Goal: Use online tool/utility: Use online tool/utility

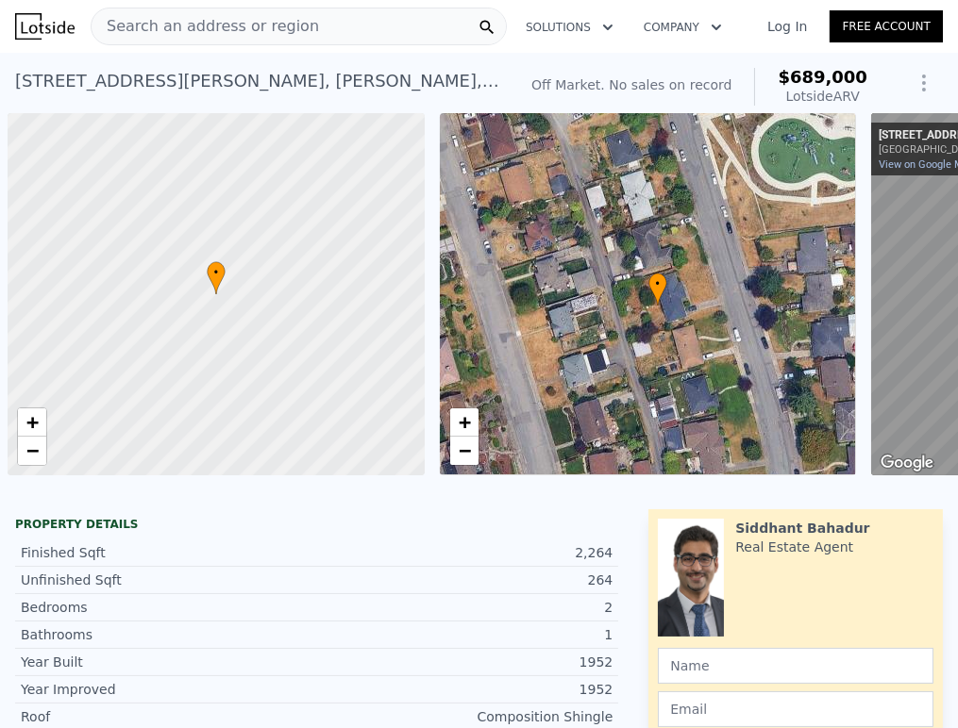
click at [271, 11] on div "Search an address or region" at bounding box center [205, 26] width 227 height 36
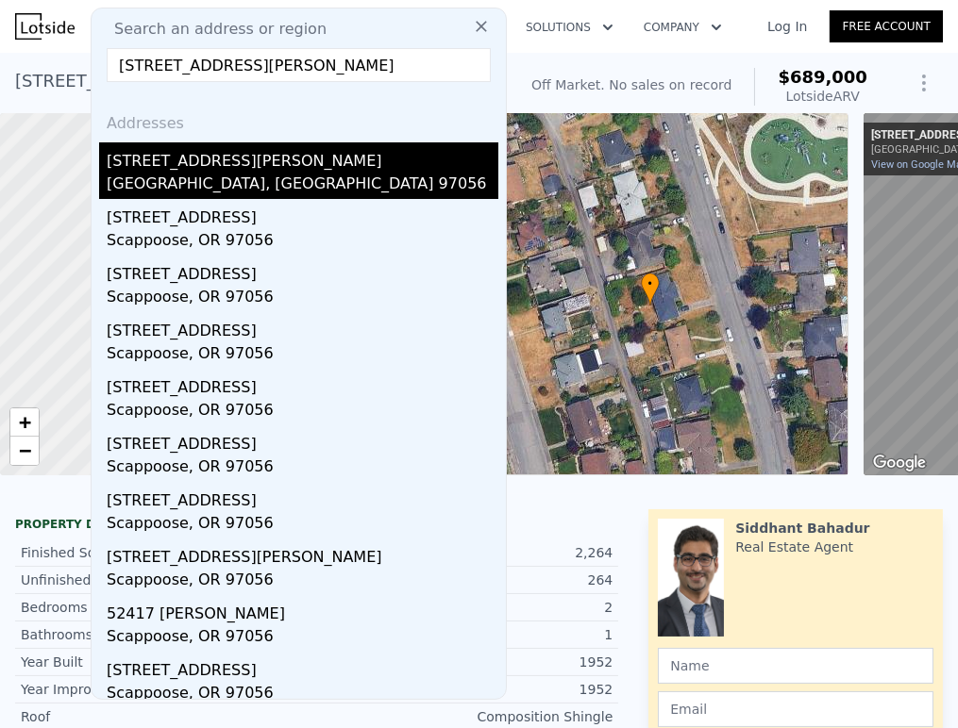
type input "32849 GILMORE RD, Scappoose, OR, 97056"
click at [220, 164] on div "32849 Gilmore Rd" at bounding box center [303, 157] width 392 height 30
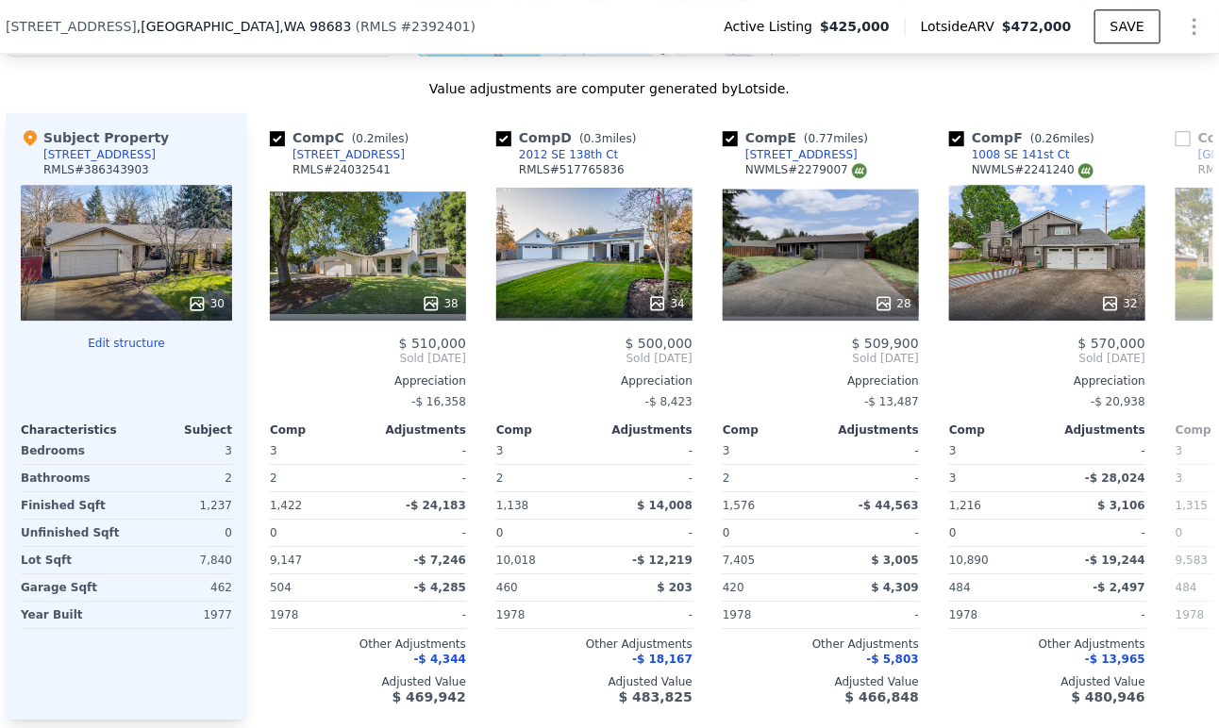
scroll to position [1952, 0]
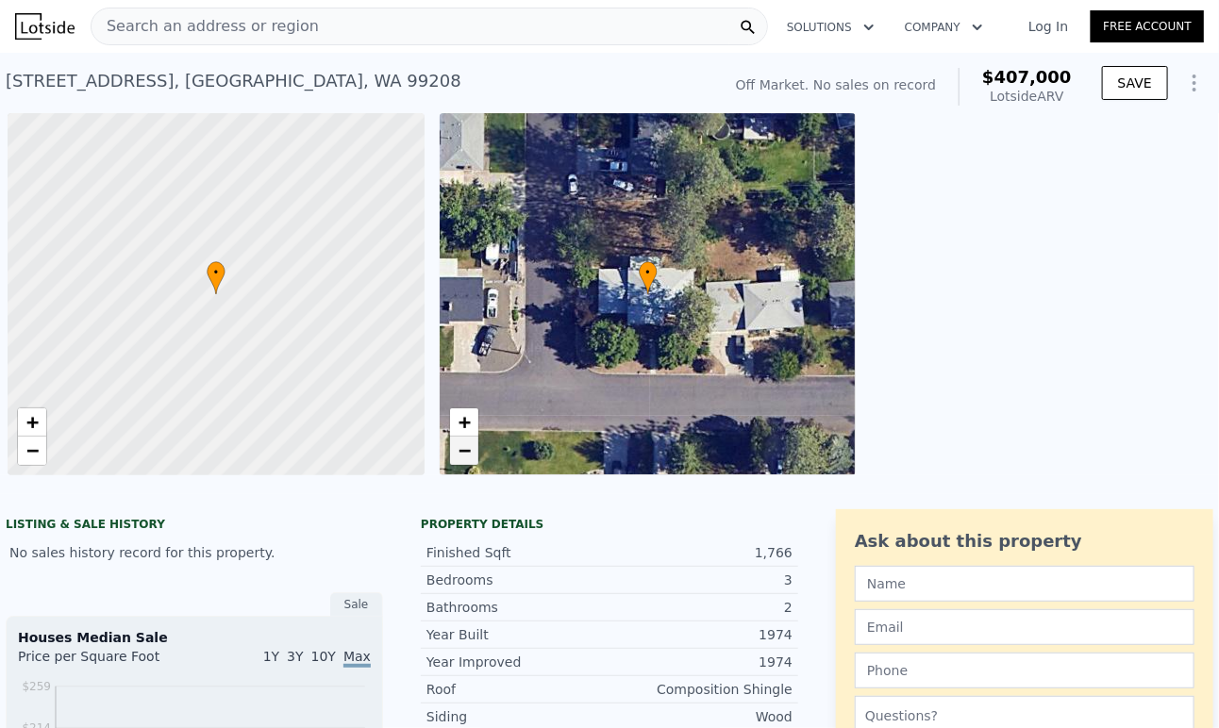
click at [473, 452] on link "−" at bounding box center [464, 451] width 28 height 28
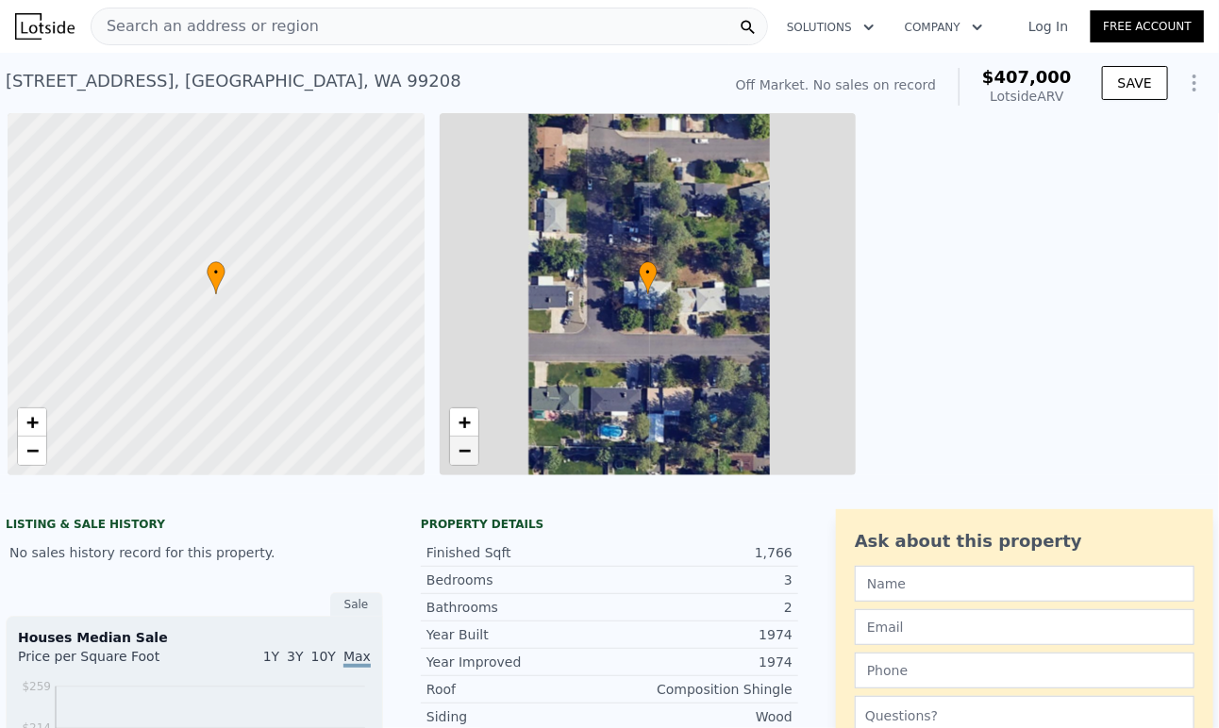
click at [473, 452] on link "−" at bounding box center [464, 451] width 28 height 28
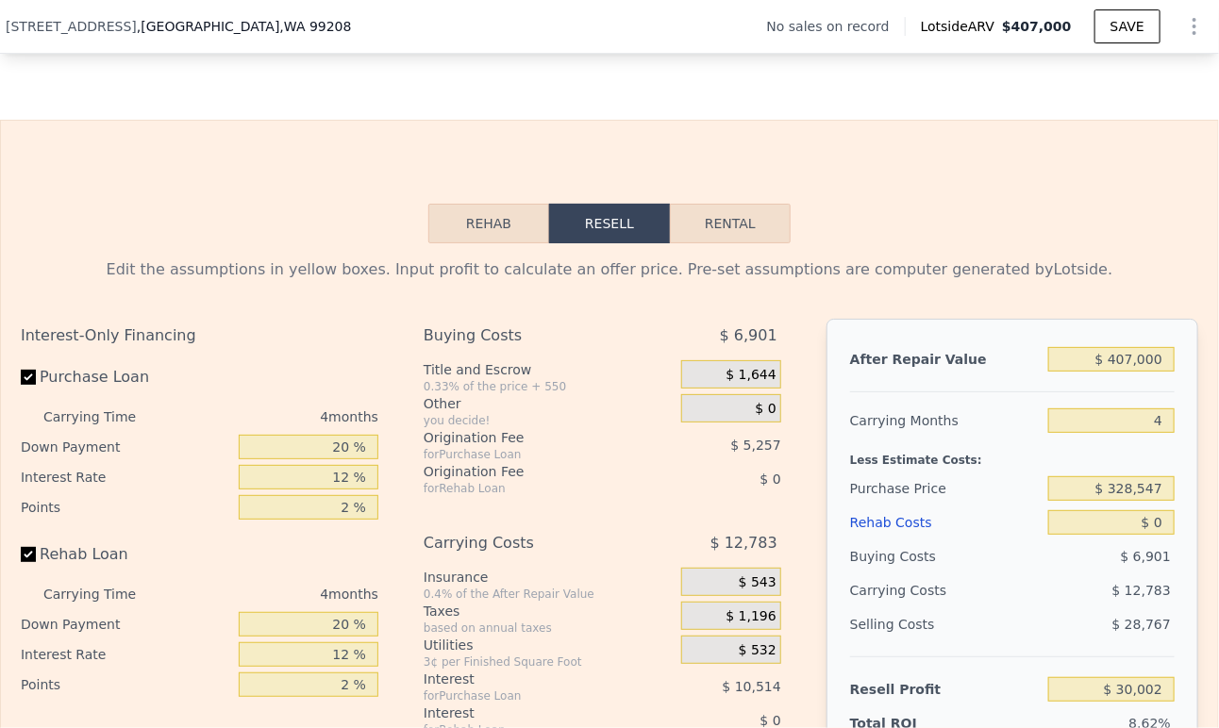
scroll to position [2509, 0]
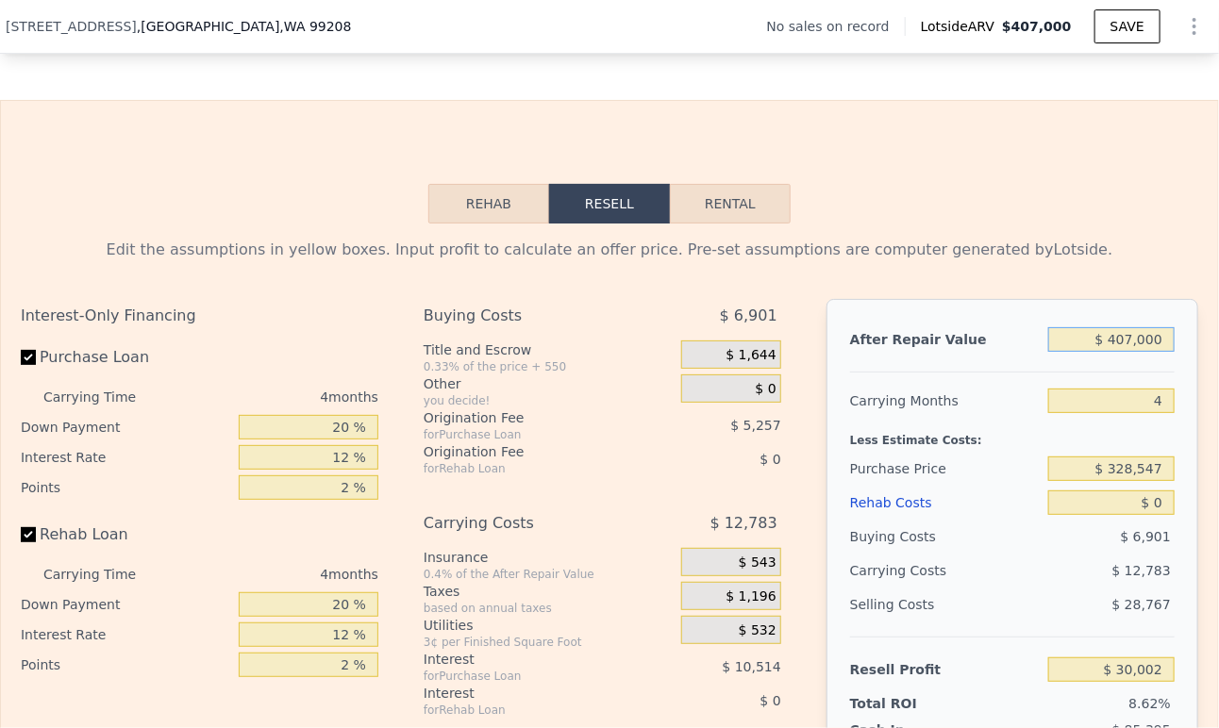
drag, startPoint x: 1114, startPoint y: 359, endPoint x: 1126, endPoint y: 360, distance: 12.3
click at [1126, 352] on input "$ 407,000" at bounding box center [1111, 339] width 126 height 25
type input "$ 420,000"
type input "$ 42,083"
type input "$ 420,000"
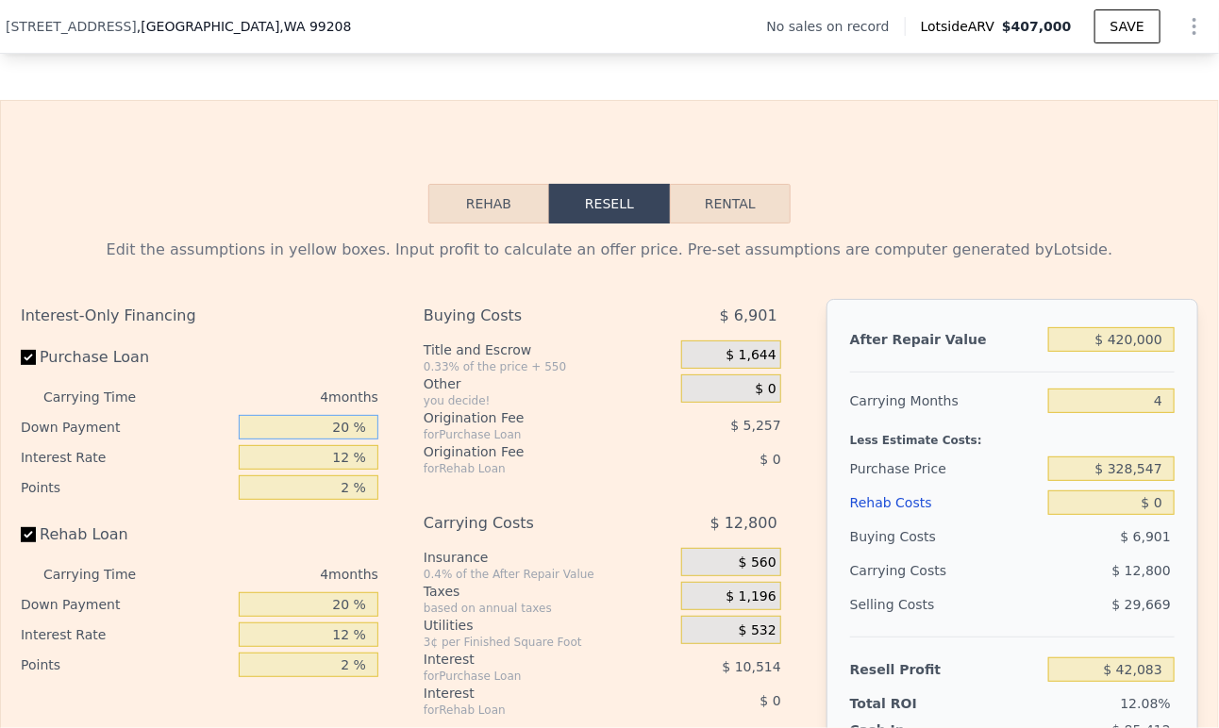
click at [317, 440] on input "20 %" at bounding box center [309, 427] width 140 height 25
type input "10 %"
type input "$ 40,110"
type input "10 %"
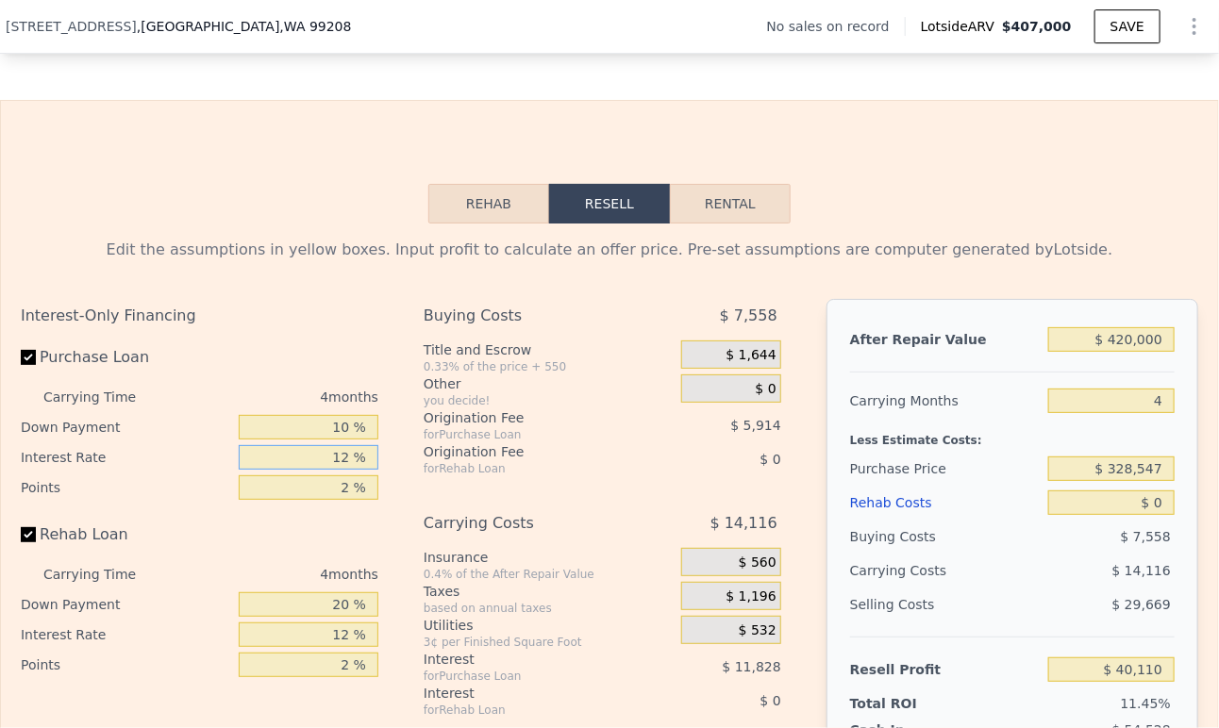
click at [318, 466] on input "12 %" at bounding box center [309, 457] width 140 height 25
type input "9 %"
type input "$ 43,066"
type input "9 %"
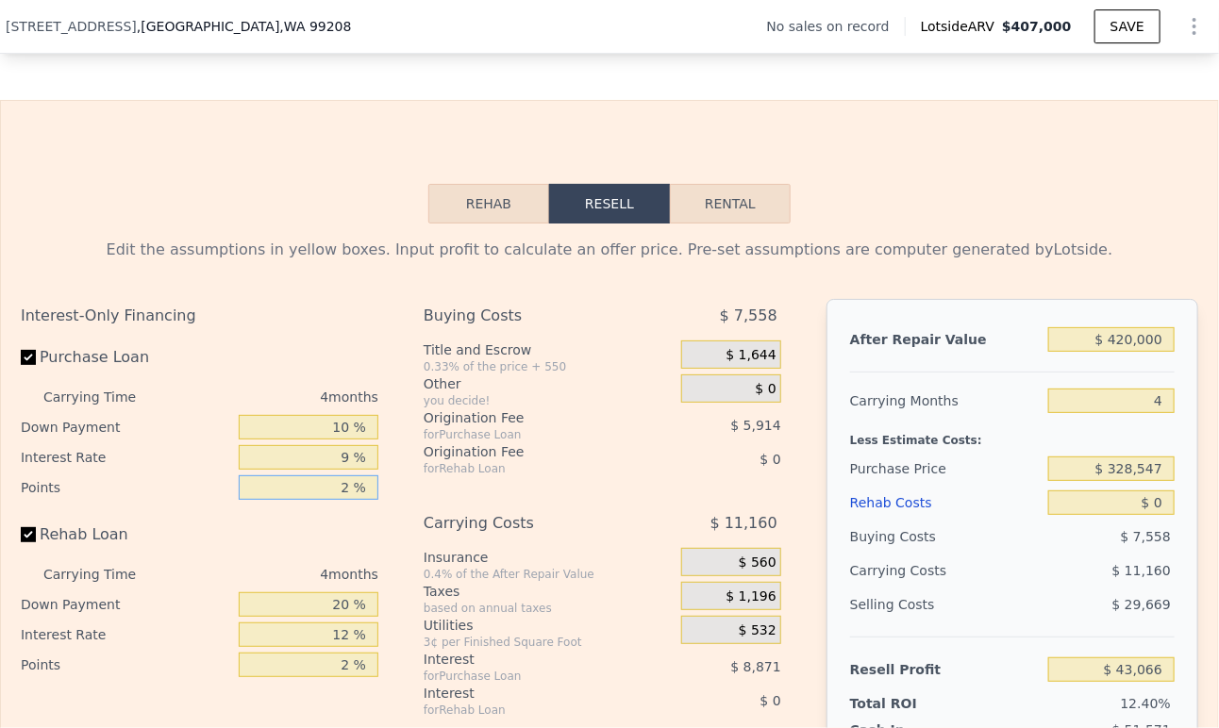
click at [322, 500] on input "2 %" at bounding box center [309, 487] width 140 height 25
type input ".1 %"
type input "$ 48,684"
type input ".51 %"
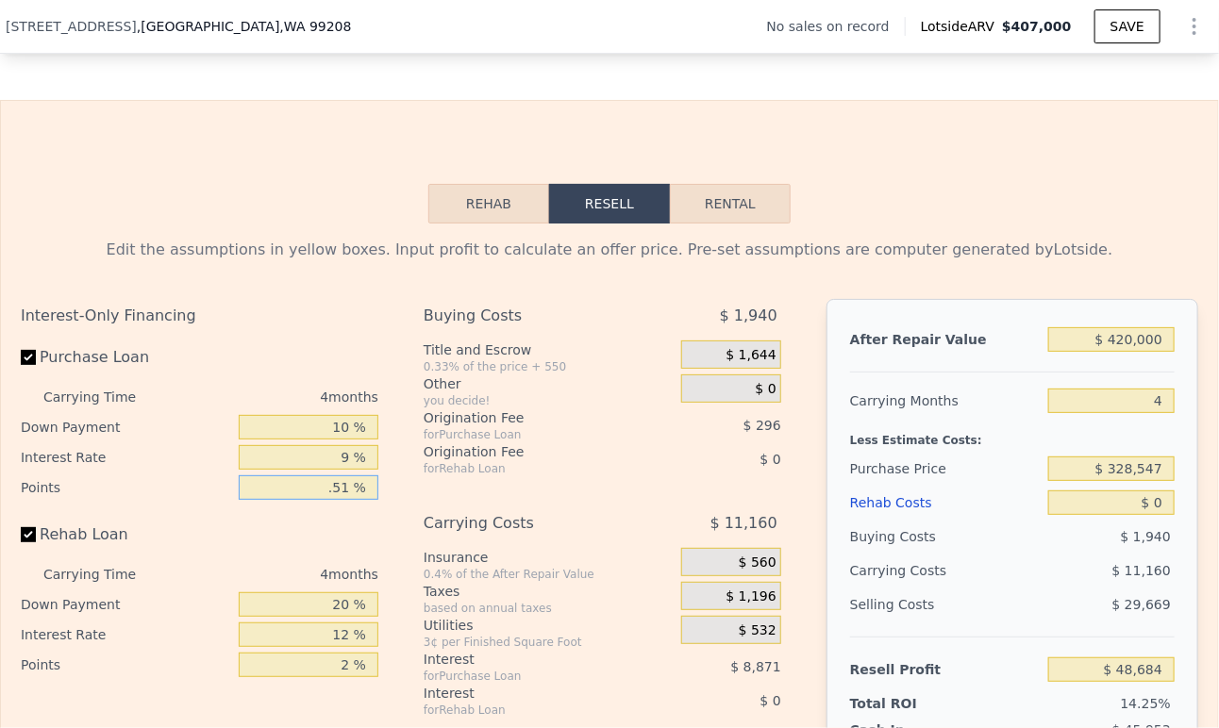
type input "$ 47,472"
click at [330, 500] on input ".51 %" at bounding box center [309, 487] width 140 height 25
type input "1 %"
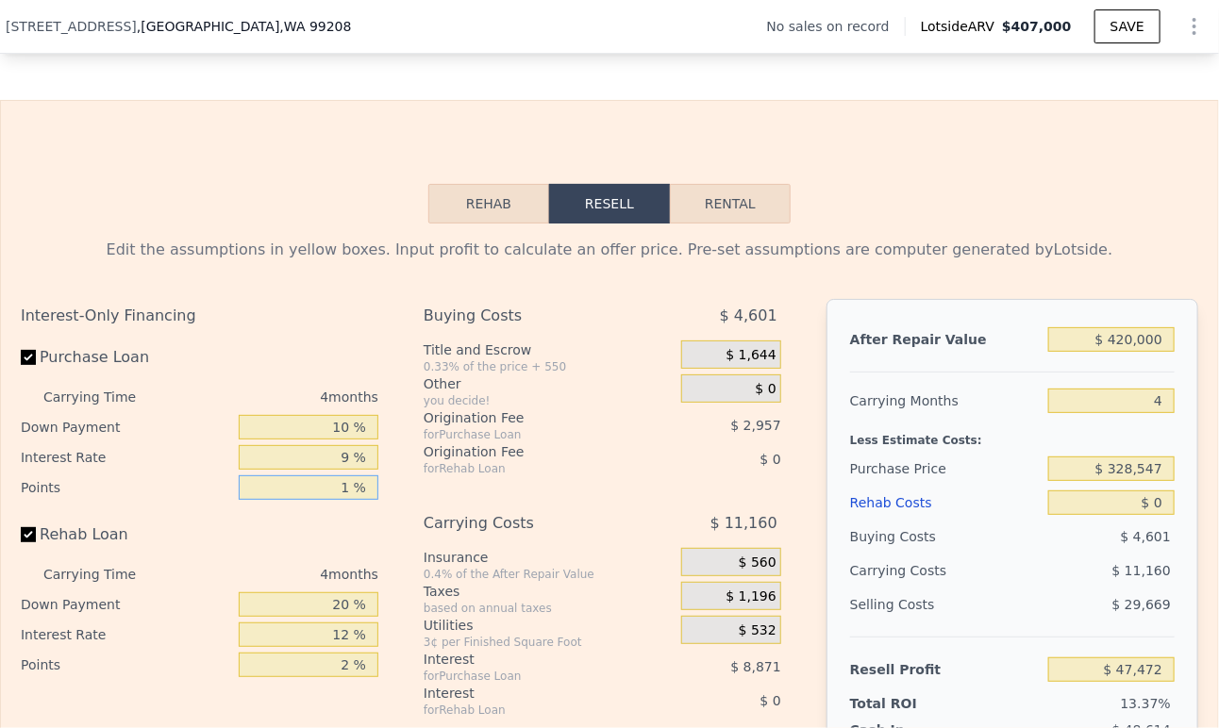
type input "$ 46,023"
type input "1.5 %"
type input "$ 44,545"
type input "1.5 %"
click at [321, 615] on input "20 %" at bounding box center [309, 604] width 140 height 25
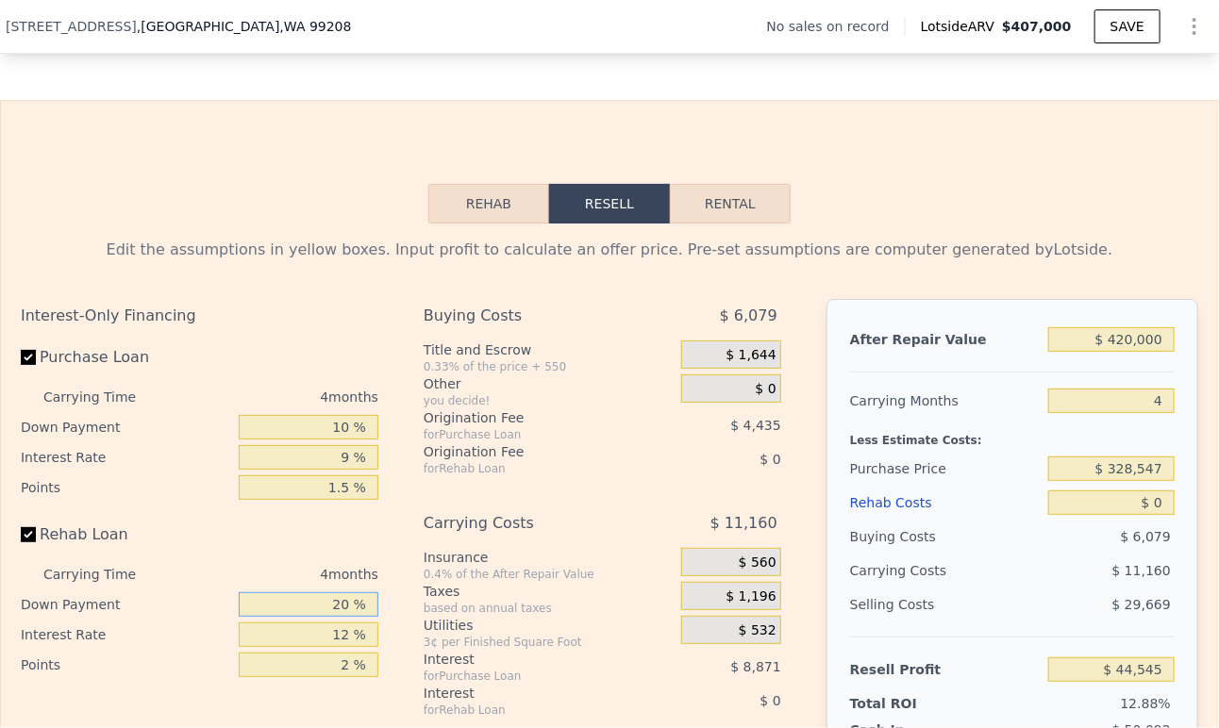
click at [321, 615] on input "20 %" at bounding box center [309, 604] width 140 height 25
type input "10 %"
click at [333, 647] on input "12 %" at bounding box center [309, 635] width 140 height 25
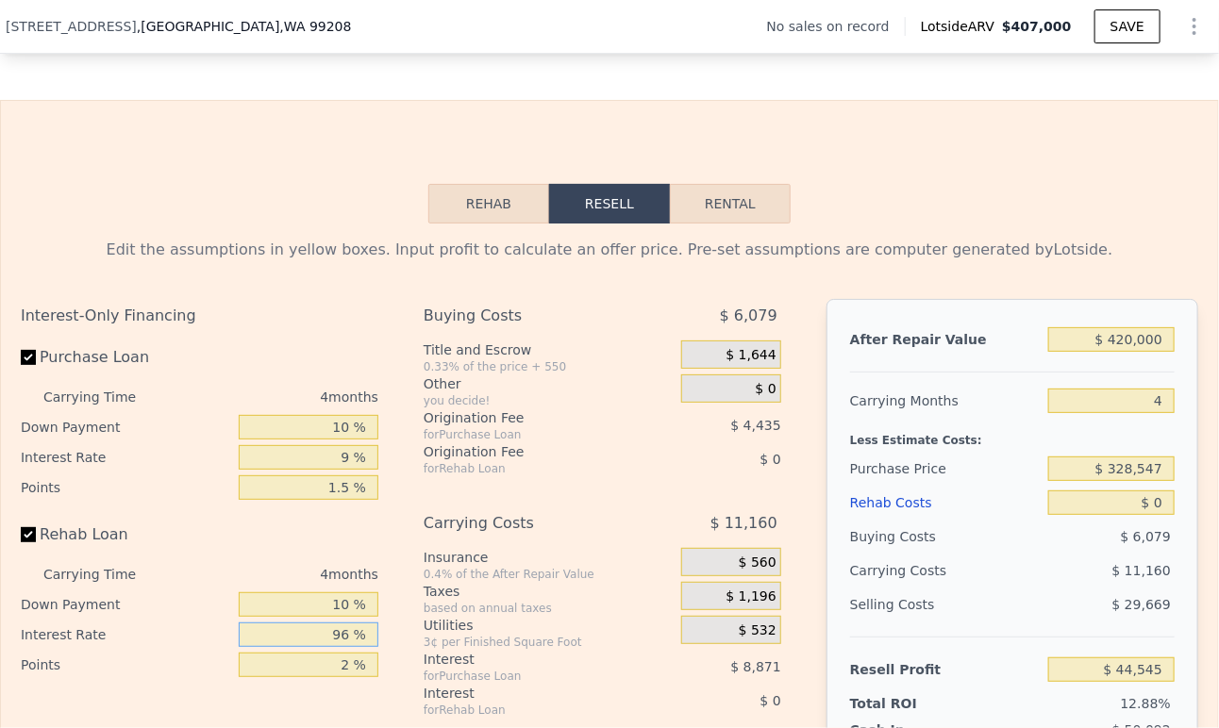
click at [325, 642] on input "96 %" at bounding box center [309, 635] width 140 height 25
type input "9 %"
click at [325, 699] on div "Interest-Only Financing Purchase Loan Carrying Time 4 months Down Payment 10 % …" at bounding box center [207, 612] width 373 height 626
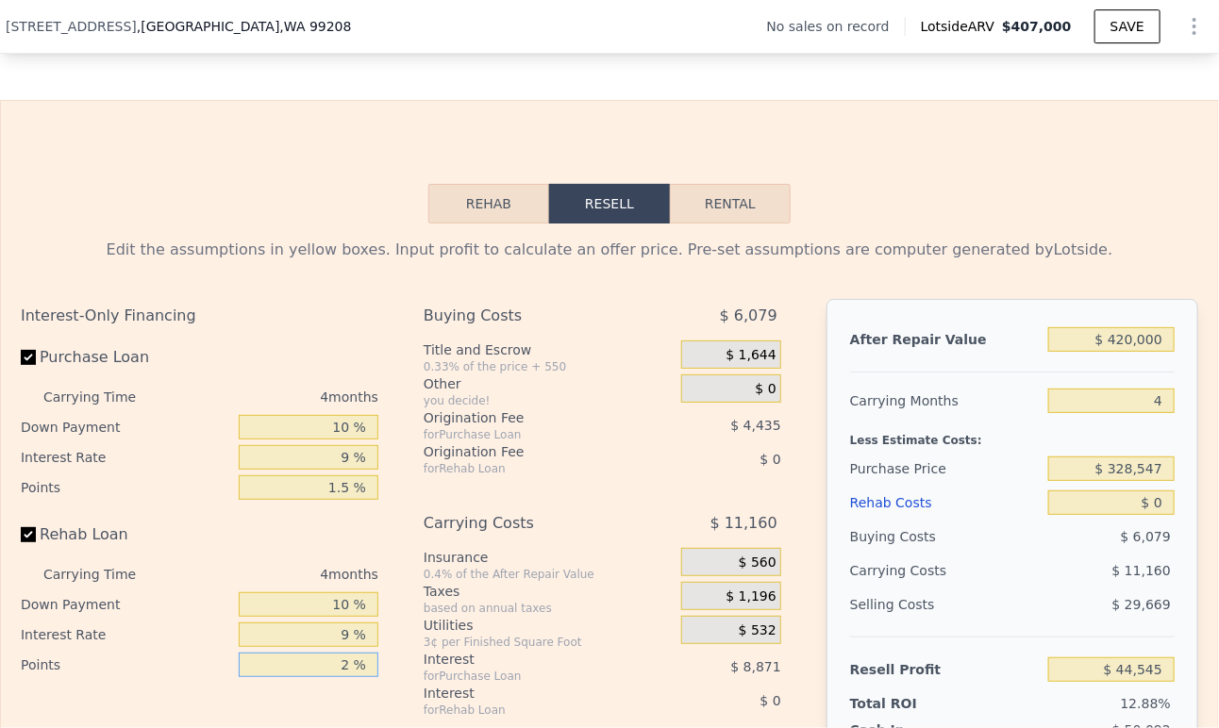
click at [325, 677] on input "2 %" at bounding box center [309, 665] width 140 height 25
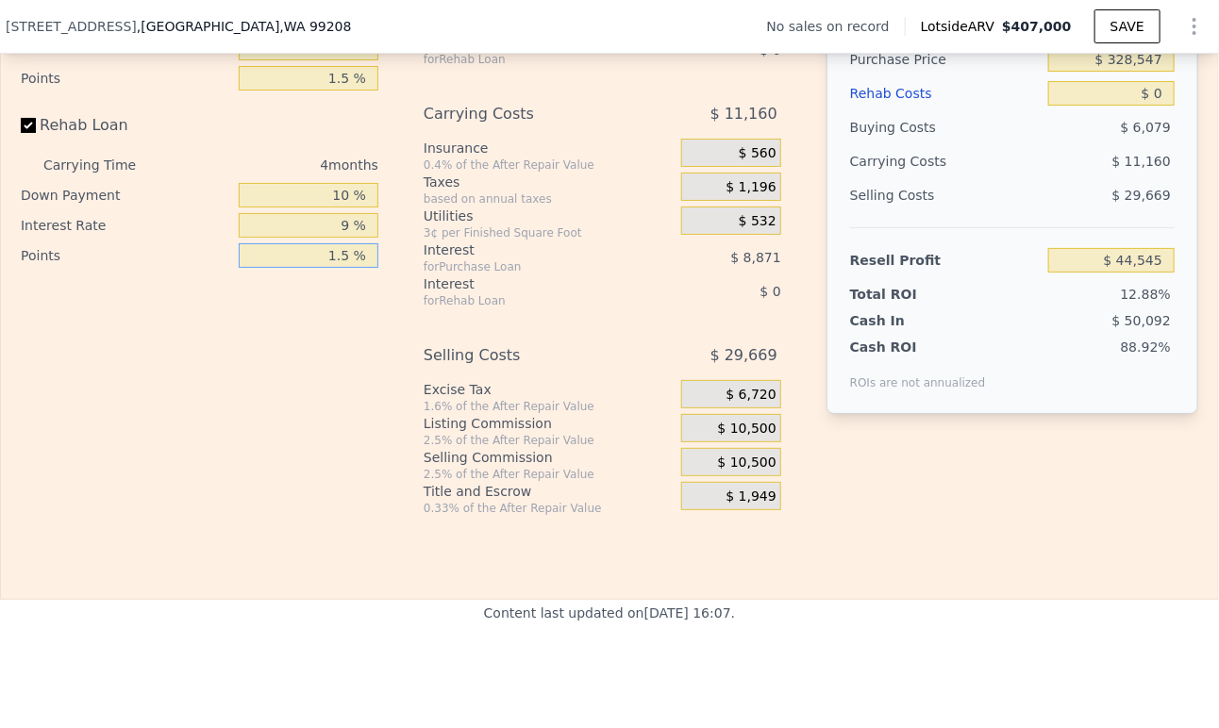
scroll to position [2928, 0]
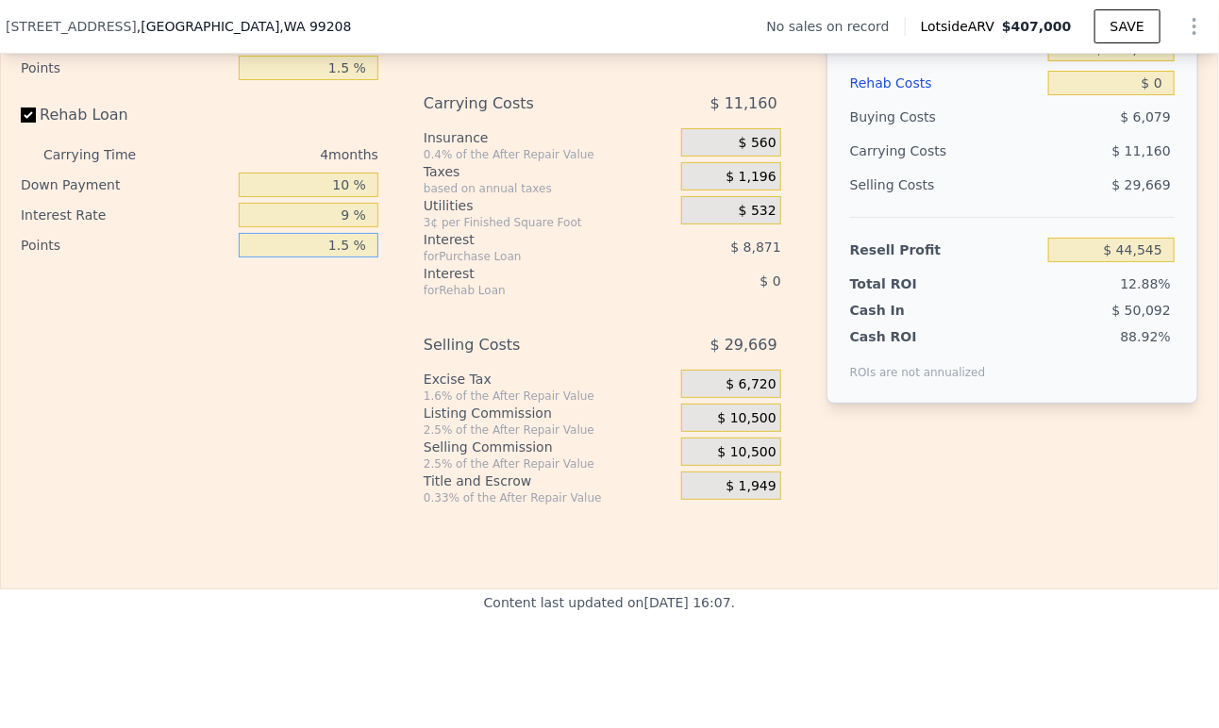
type input "1.5 %"
click at [703, 425] on div "$ 10,500" at bounding box center [731, 418] width 100 height 28
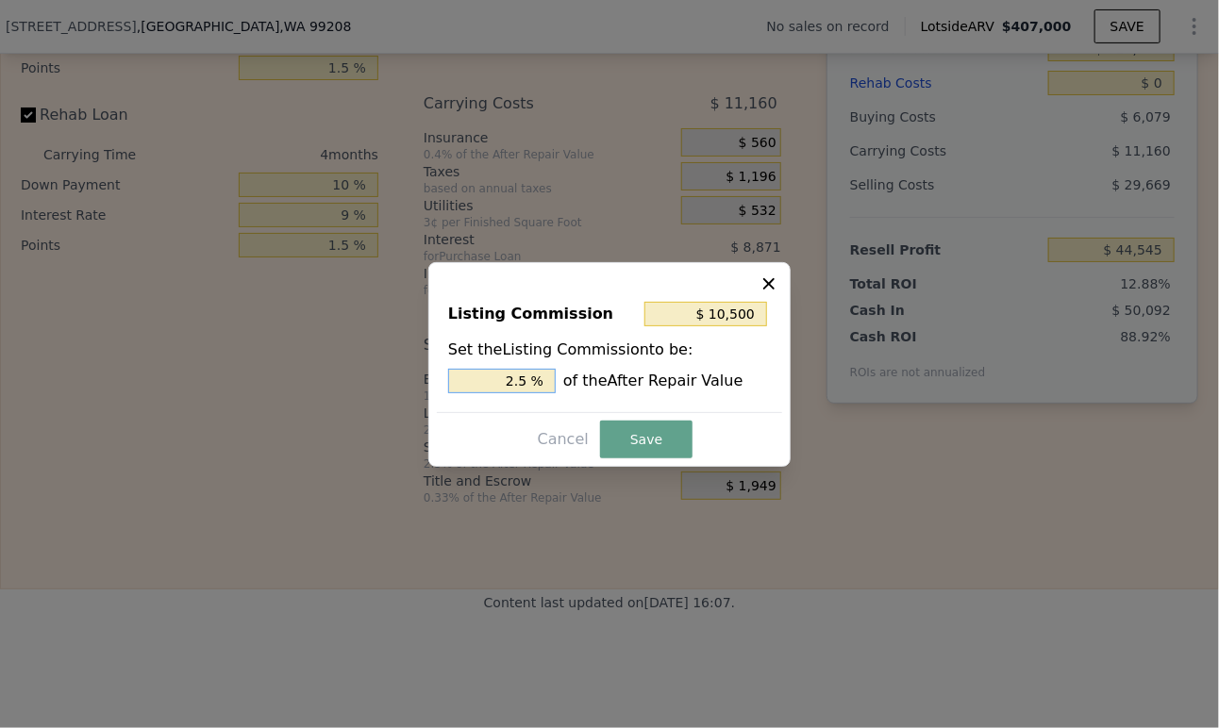
click at [514, 375] on input "2.5 %" at bounding box center [502, 381] width 108 height 25
drag, startPoint x: 520, startPoint y: 379, endPoint x: 509, endPoint y: 383, distance: 11.0
click at [509, 383] on input "2.5 %" at bounding box center [502, 381] width 108 height 25
type input "$ 63,000"
type input "15 %"
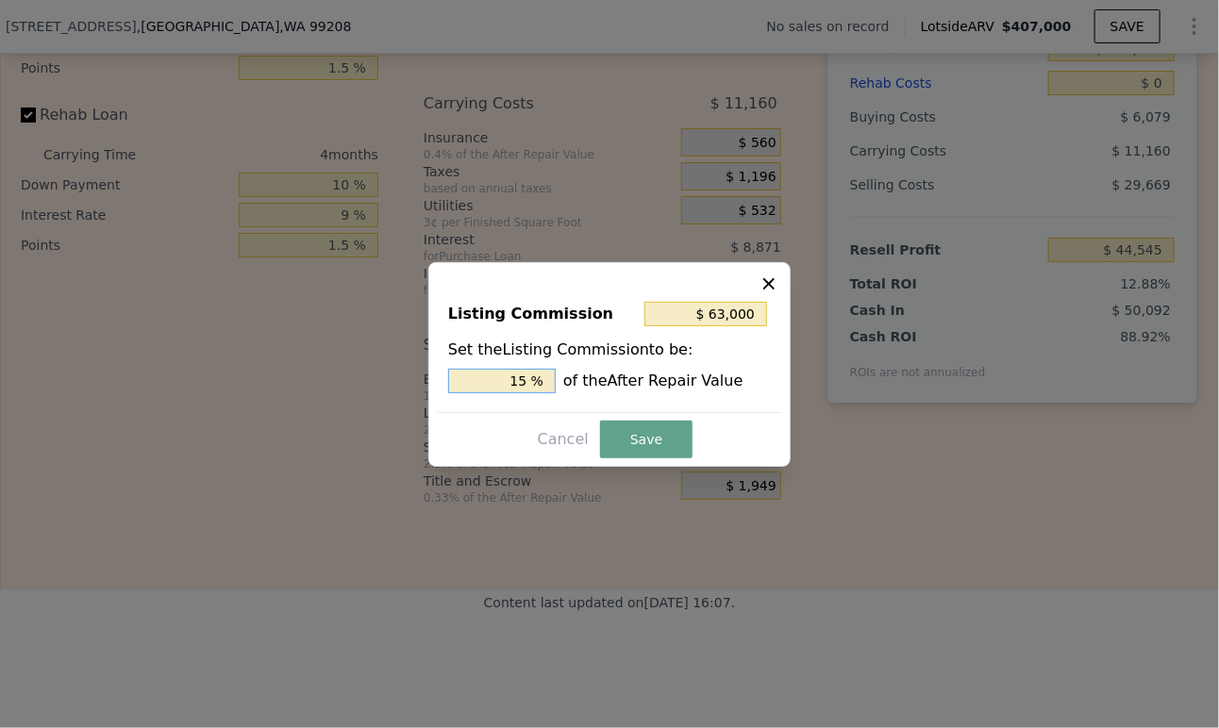
type input "$ 6,300"
type input "1.5 %"
click at [609, 415] on div "Listing Commission $ 6,300 Set the Listing Commission to be: 1.5 % of the After…" at bounding box center [609, 364] width 362 height 205
click at [615, 428] on button "Save" at bounding box center [646, 440] width 92 height 38
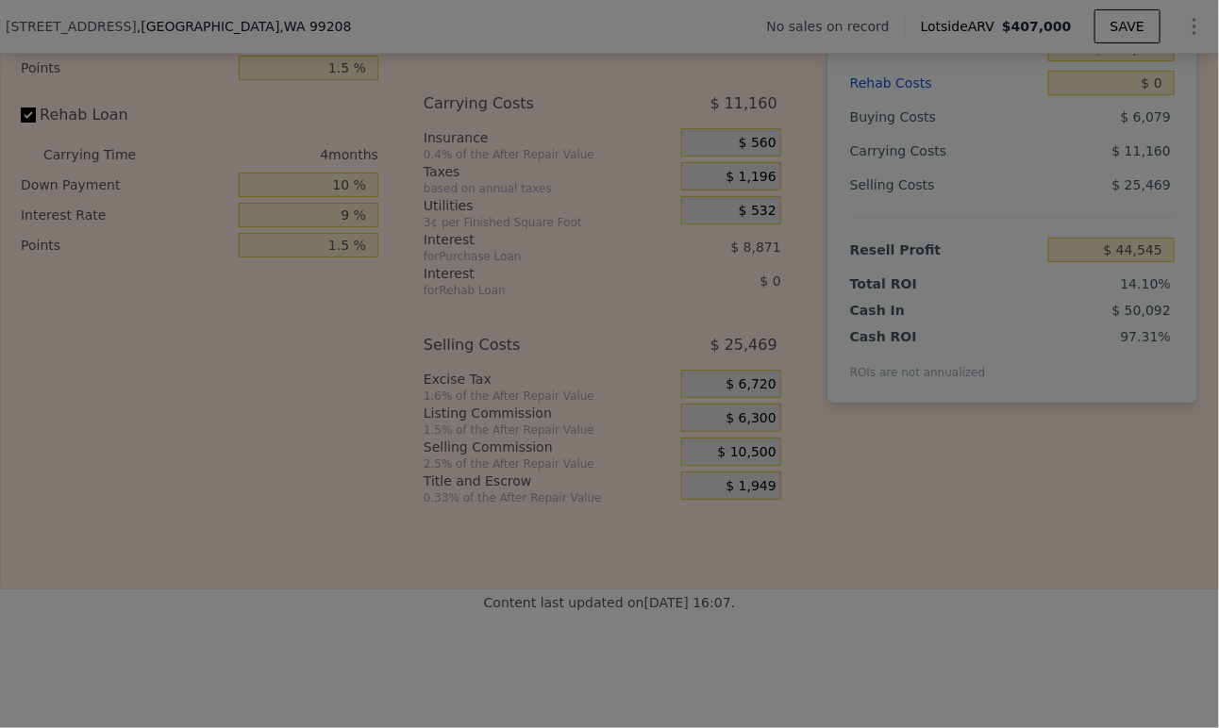
type input "$ 48,745"
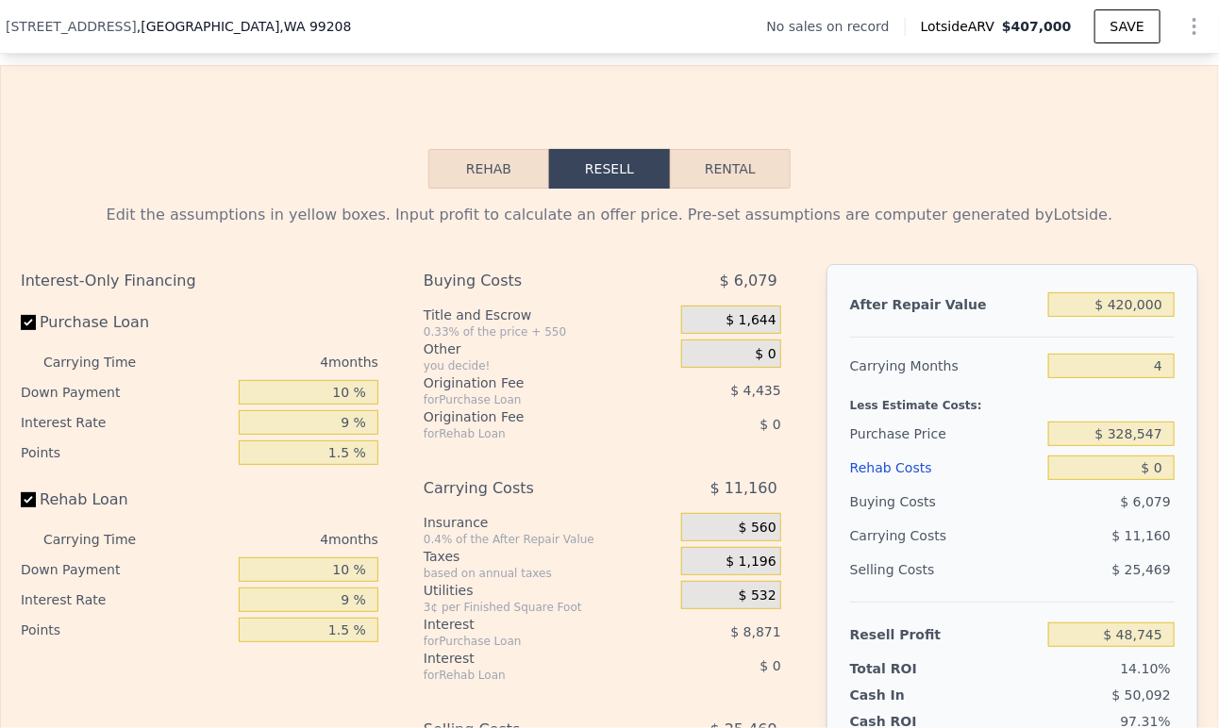
scroll to position [2509, 0]
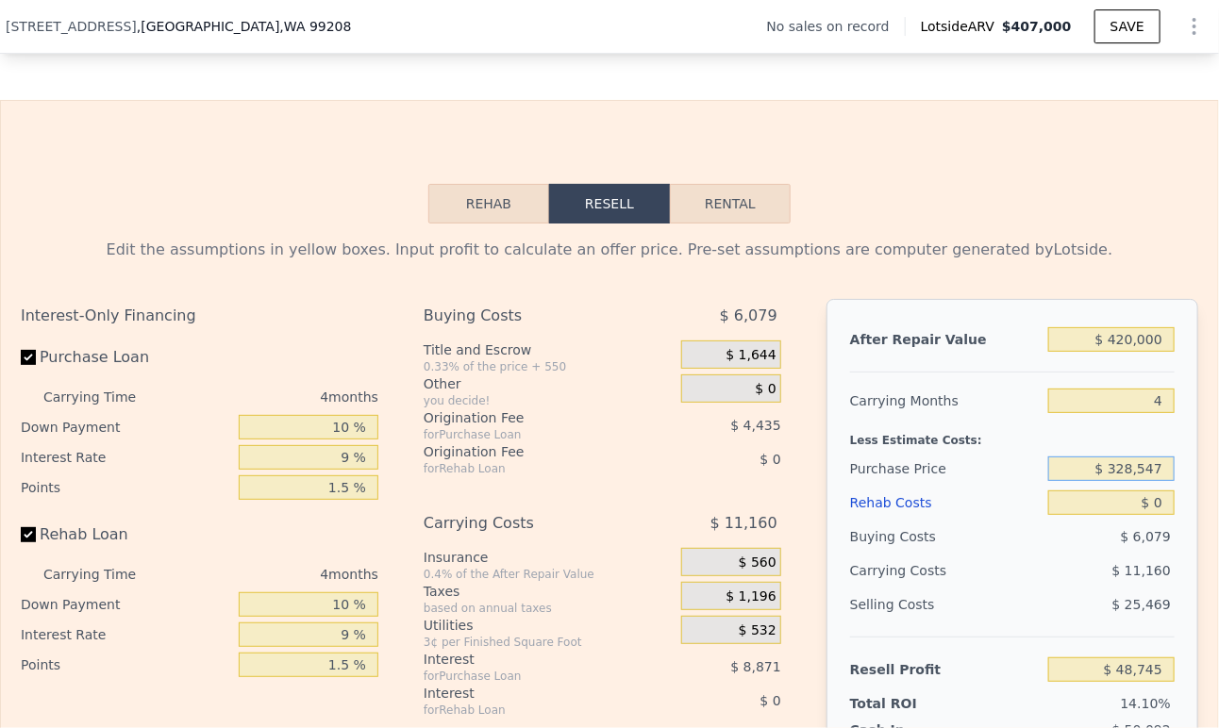
click at [1131, 469] on input "$ 328,547" at bounding box center [1111, 469] width 126 height 25
click at [1133, 481] on input "$ 328,547" at bounding box center [1111, 469] width 126 height 25
type input "$ 200,000"
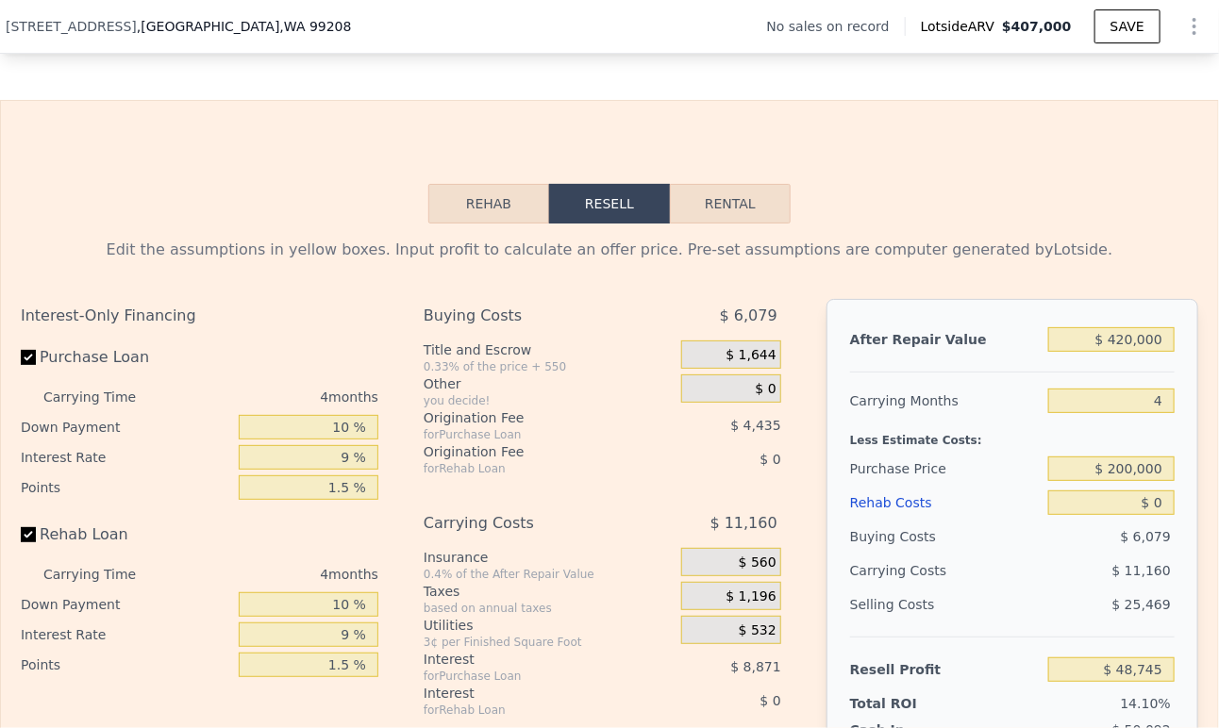
click at [1056, 537] on div "$ 6,079" at bounding box center [1111, 537] width 127 height 34
type input "$ 182,927"
click at [1148, 481] on input "$ 200,000" at bounding box center [1111, 469] width 126 height 25
drag, startPoint x: 1155, startPoint y: 485, endPoint x: 1080, endPoint y: 490, distance: 74.7
click at [1080, 481] on input "$ 200,000" at bounding box center [1111, 469] width 126 height 25
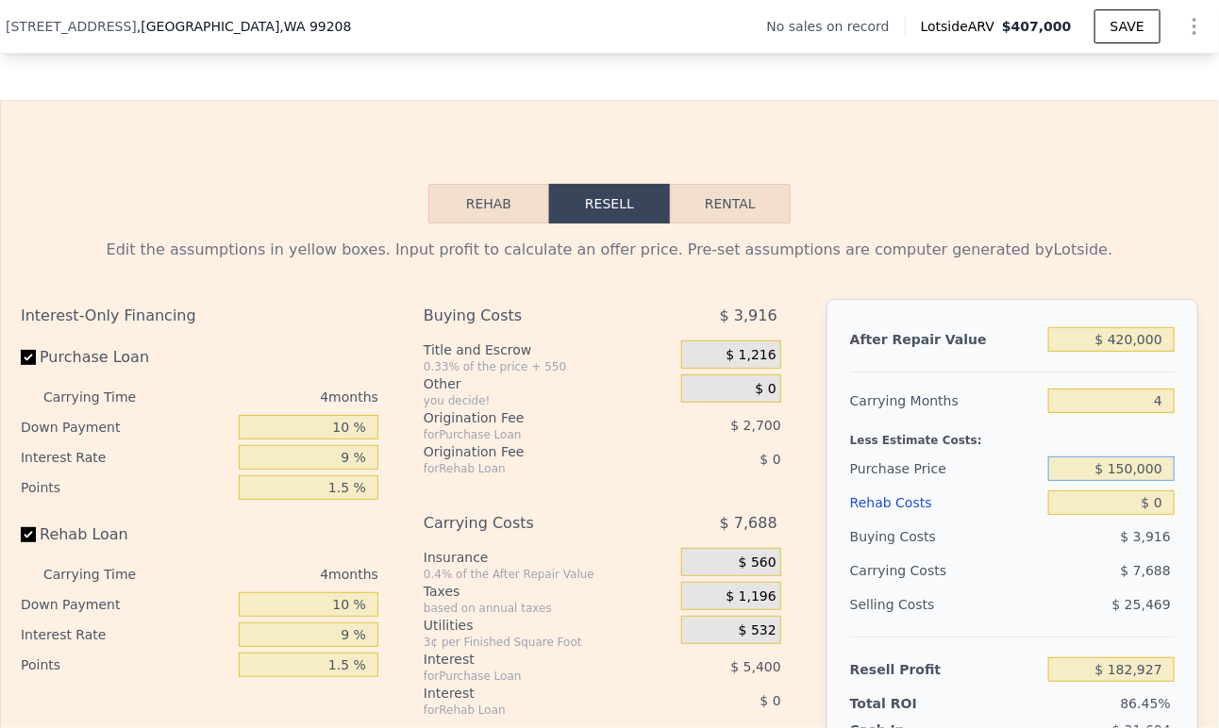
type input "$ 150,000"
click at [1066, 512] on input "$ 0" at bounding box center [1111, 503] width 126 height 25
type input "$ 235,116"
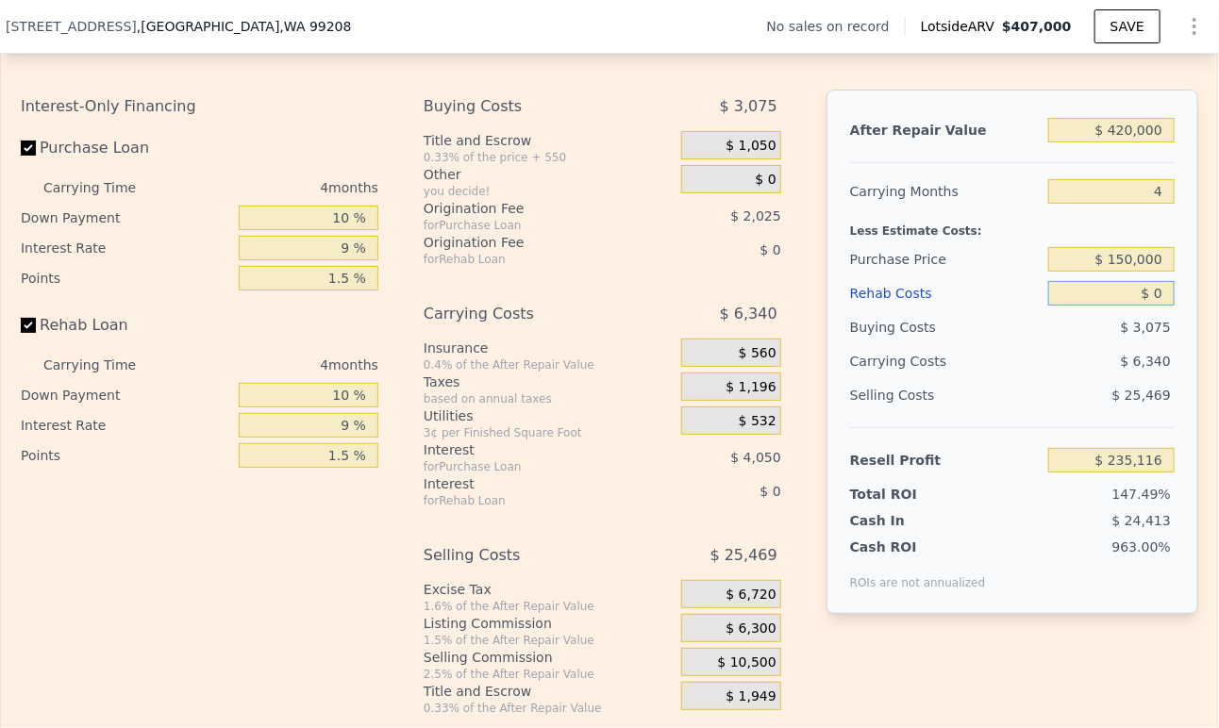
drag, startPoint x: 1159, startPoint y: 306, endPoint x: 1117, endPoint y: 308, distance: 42.5
click at [1118, 306] on input "$ 0" at bounding box center [1111, 293] width 126 height 25
type input "$ 8"
type input "$ 235,108"
type input "$ 80"
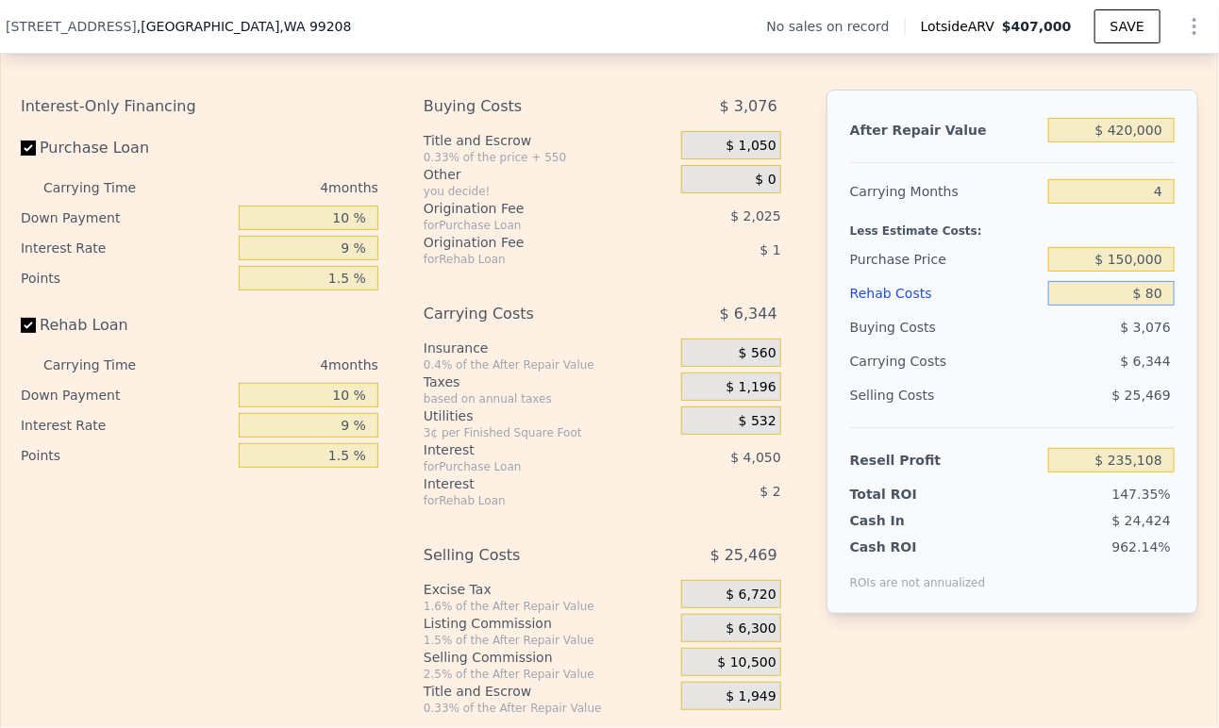
type input "$ 235,031"
type input "$ 8,000"
type input "$ 226,792"
type input "$ 80,000"
type input "$ 151,876"
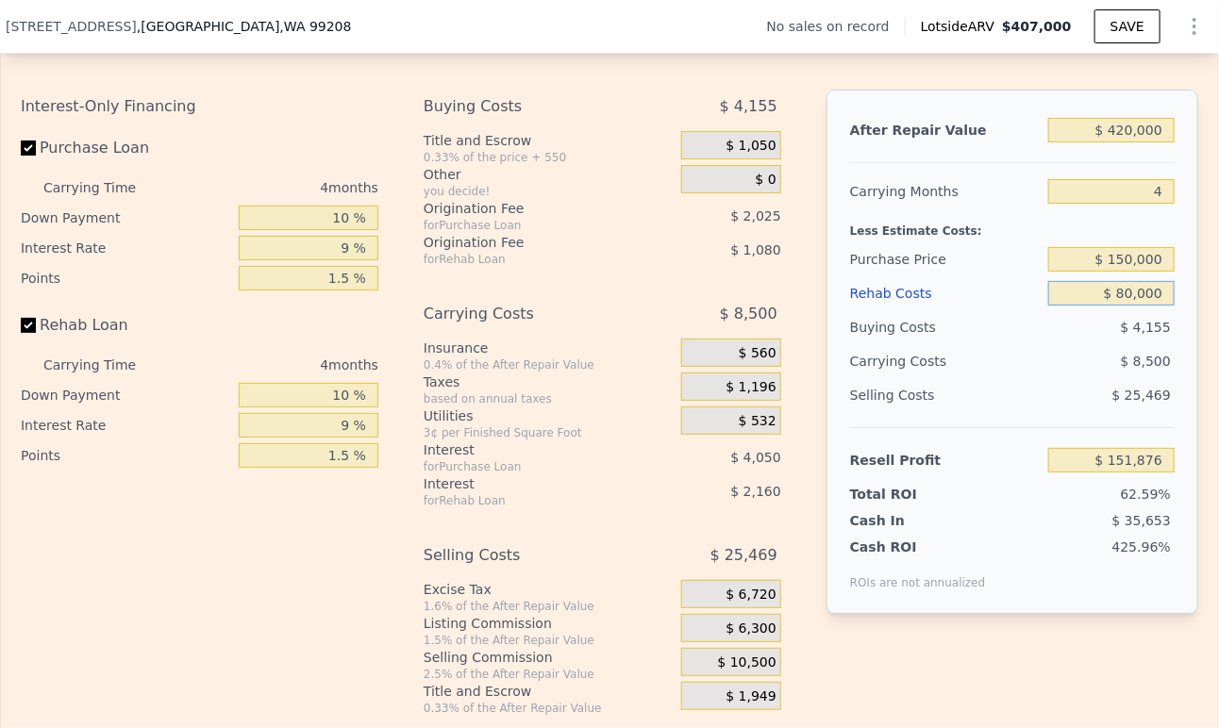
type input "$ 800,000"
type input "-$ 597,284"
type input "$ 80,000"
type input "$ 151,876"
type input "$ 80,000"
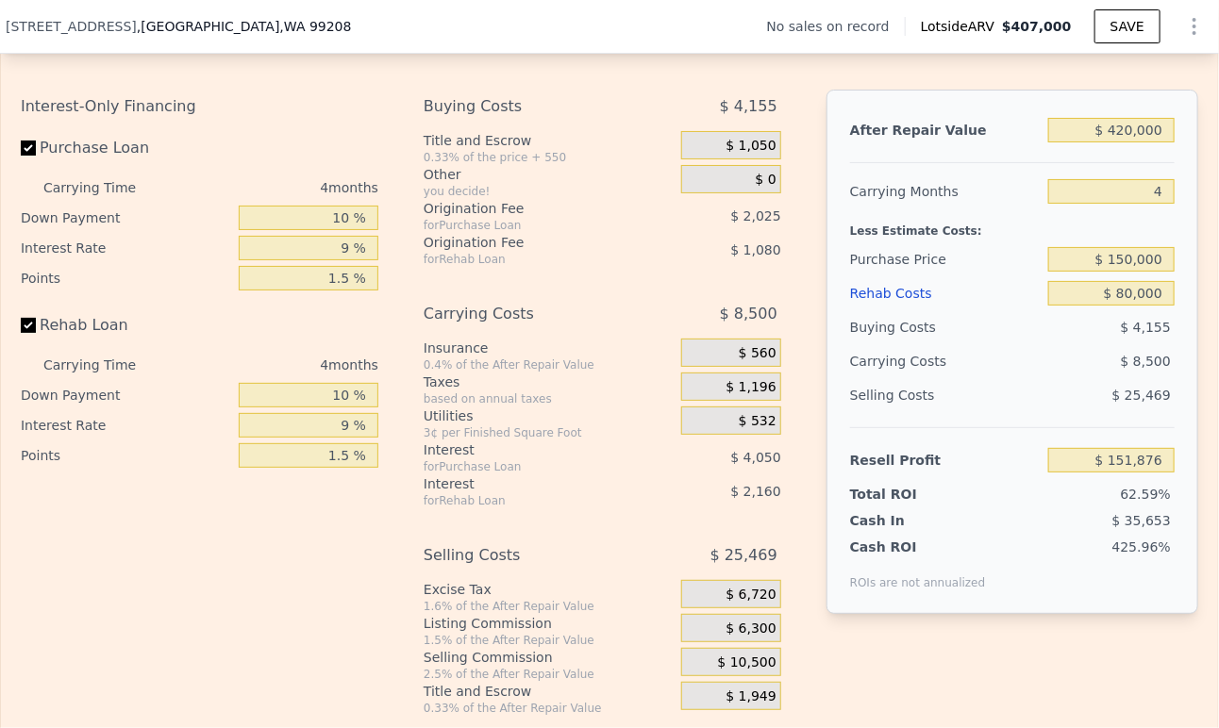
click at [1088, 406] on div "$ 25,469" at bounding box center [1111, 395] width 127 height 34
click at [740, 638] on span "$ 6,300" at bounding box center [751, 629] width 50 height 17
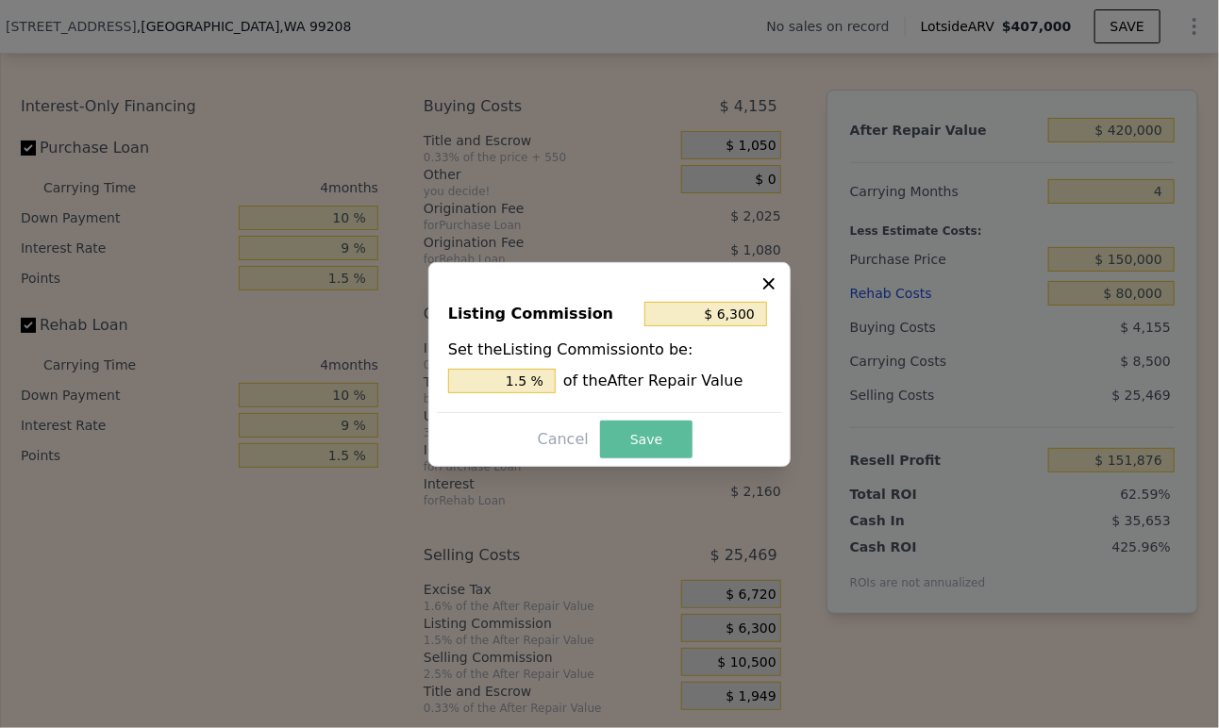
click at [657, 445] on button "Save" at bounding box center [646, 440] width 92 height 38
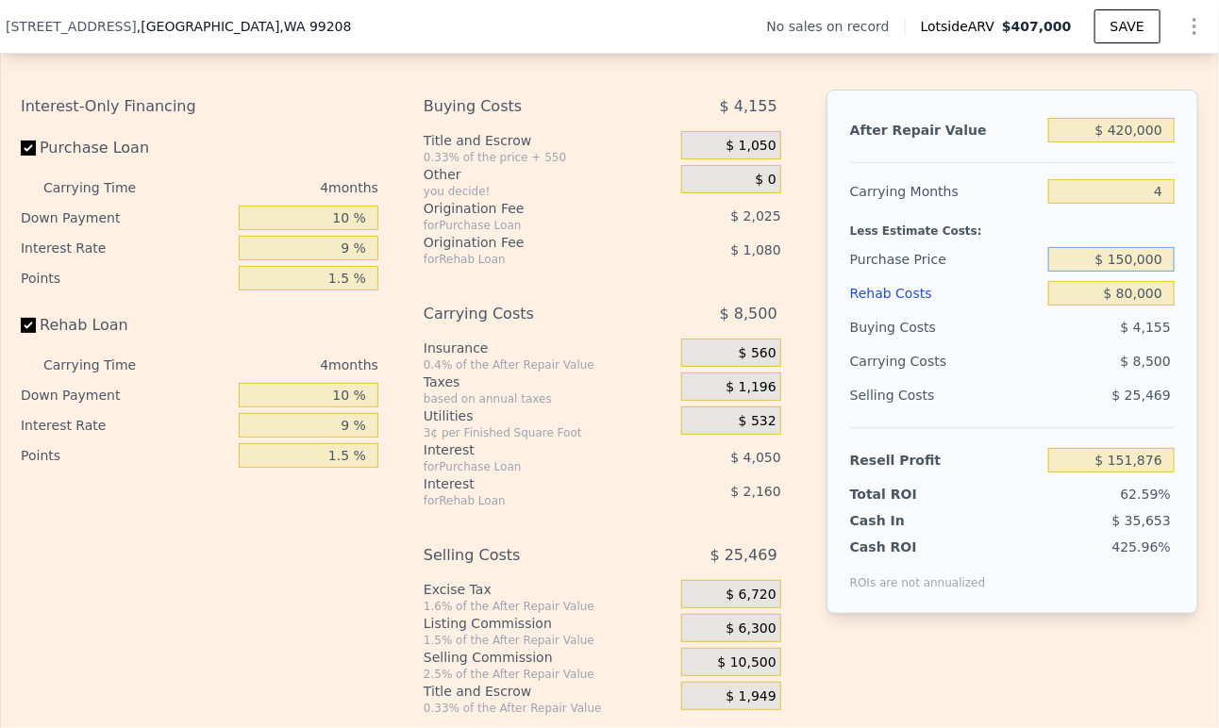
click at [1125, 267] on input "$ 150,000" at bounding box center [1111, 259] width 126 height 25
drag, startPoint x: 1125, startPoint y: 266, endPoint x: 1142, endPoint y: 275, distance: 19.4
click at [1131, 266] on input "$ 200,000" at bounding box center [1111, 259] width 126 height 25
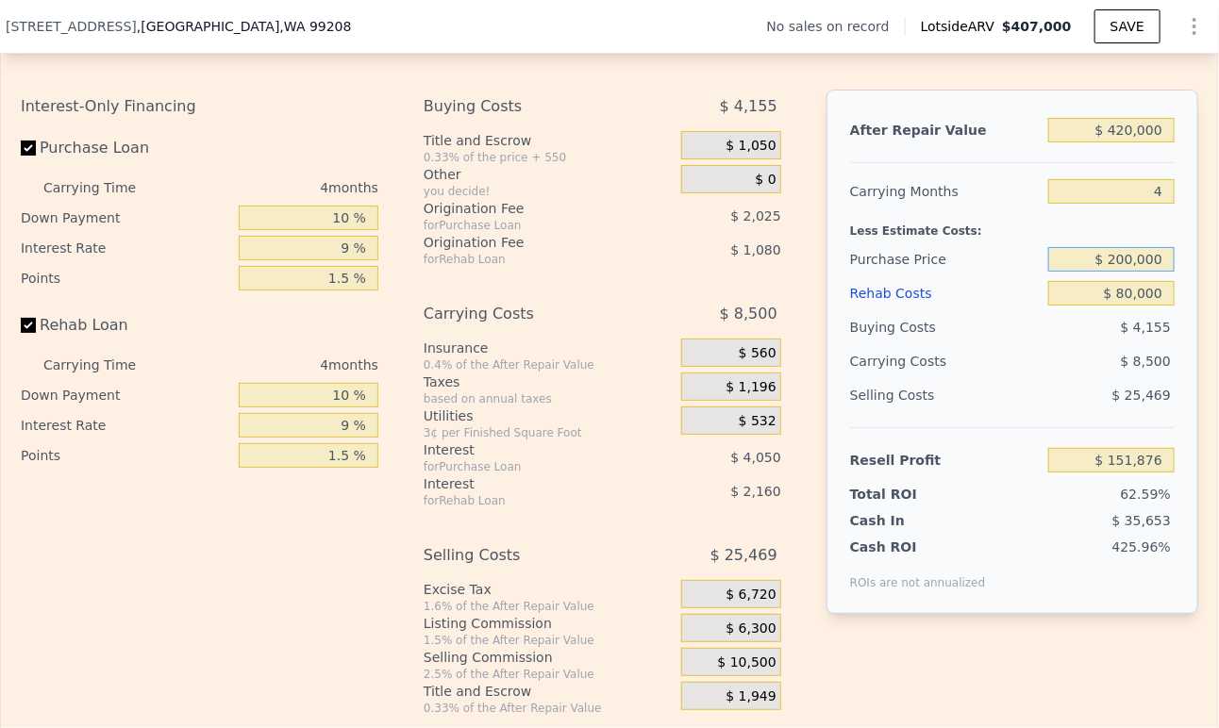
type input "$ 200,000"
click at [1071, 364] on div "$ 8,500" at bounding box center [1075, 361] width 199 height 34
type input "$ 99,687"
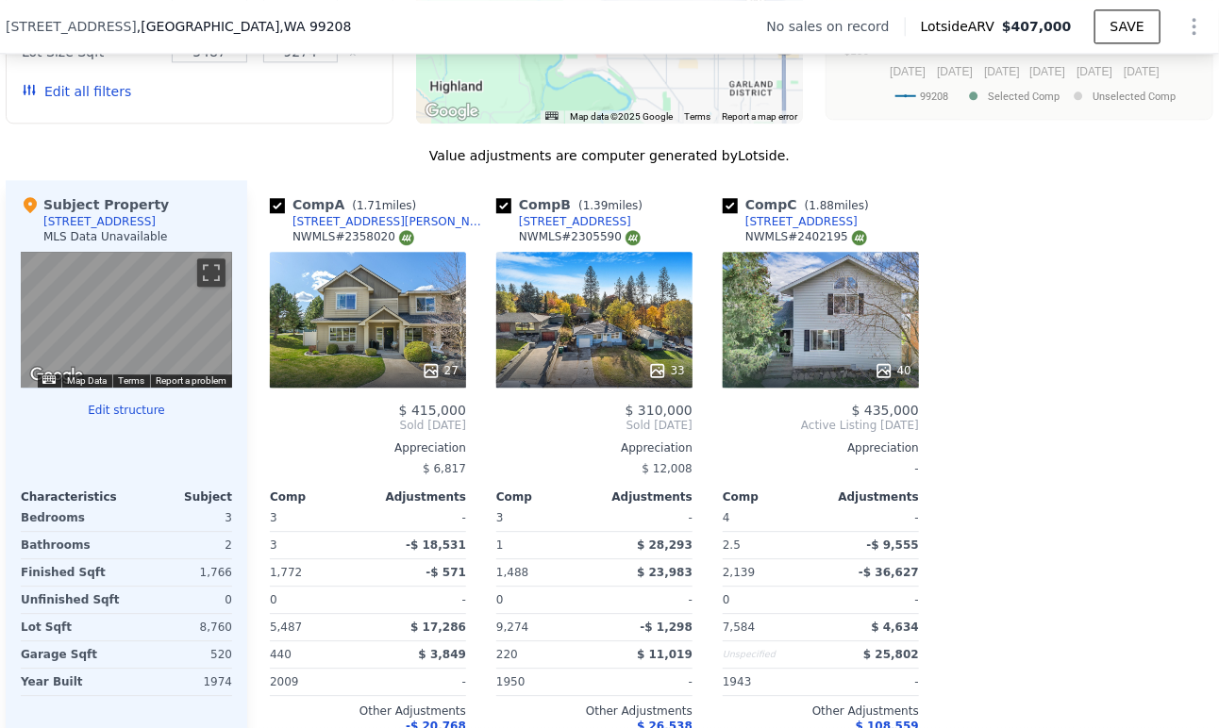
scroll to position [1670, 0]
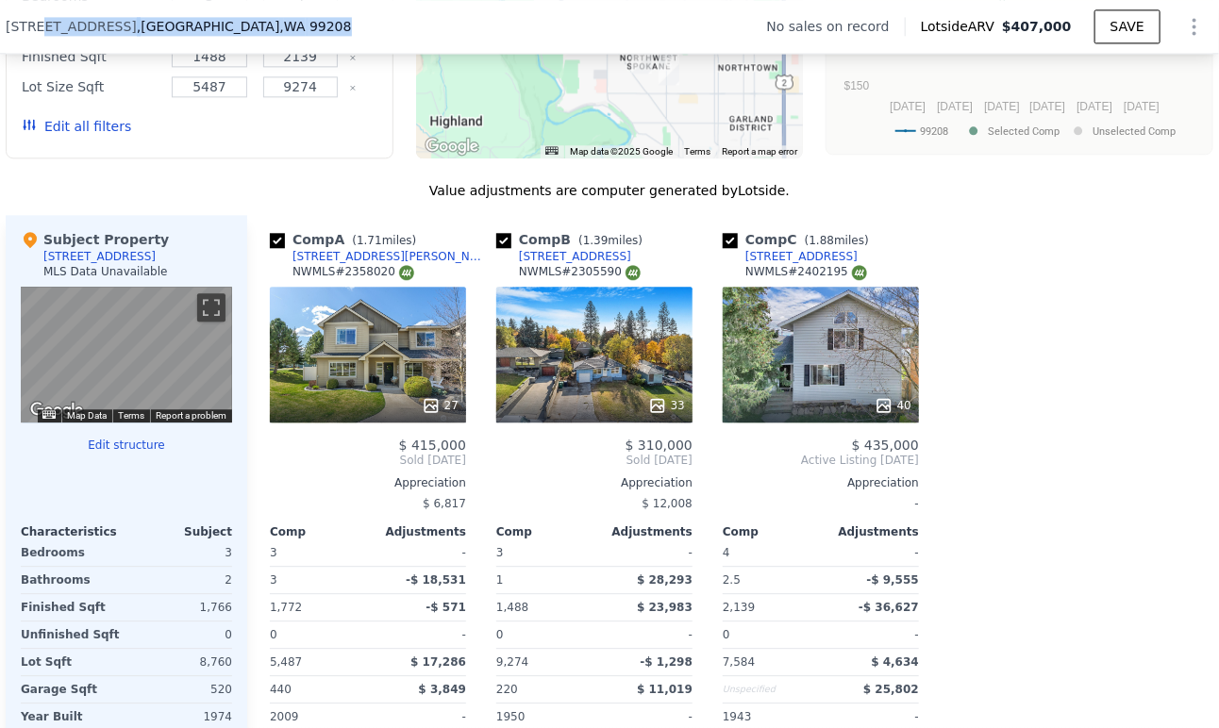
drag, startPoint x: 32, startPoint y: 25, endPoint x: 319, endPoint y: 25, distance: 286.8
click at [319, 25] on div "5138 W Rosewood Ave , Spokane , WA 99208 No sales on record Lotside ARV $407,00…" at bounding box center [610, 26] width 1208 height 53
copy div "W Rosewood Ave , Spokane , WA 99208"
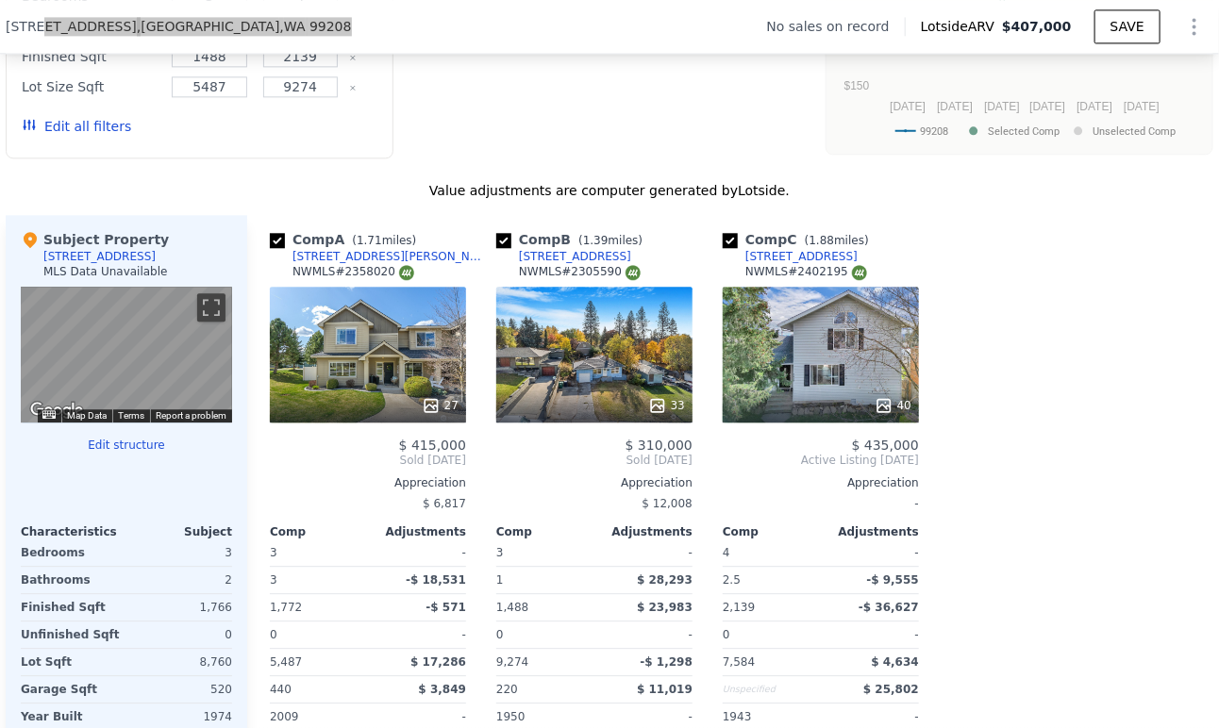
type input "$ 407,000"
type input "$ 0"
type input "$ 30,002"
